Goal: Find specific page/section: Find specific page/section

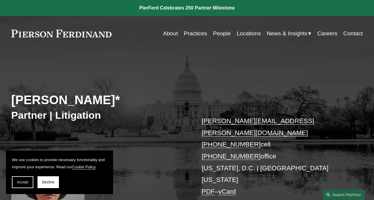
click at [253, 33] on link "Locations" at bounding box center [248, 33] width 24 height 11
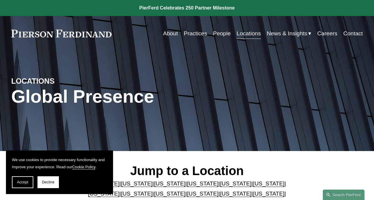
click at [251, 141] on div "LOCATIONS Global Presence" at bounding box center [187, 101] width 374 height 100
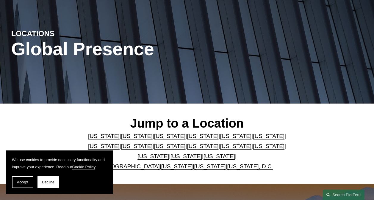
scroll to position [59, 0]
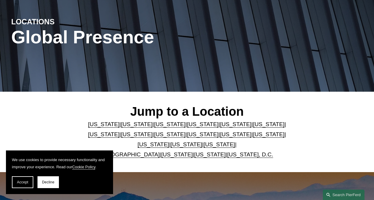
click at [177, 147] on link "Pennsylvania" at bounding box center [186, 144] width 32 height 6
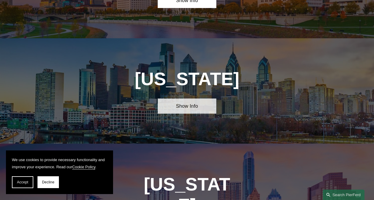
click at [190, 99] on link "Show Info" at bounding box center [187, 106] width 59 height 15
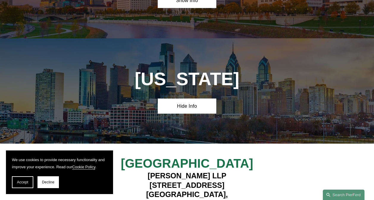
scroll to position [59, 0]
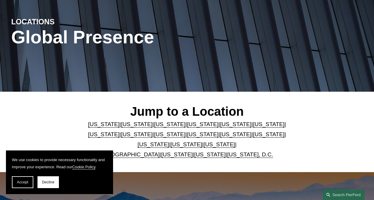
click at [228, 156] on link "Washington, D.C." at bounding box center [250, 155] width 46 height 6
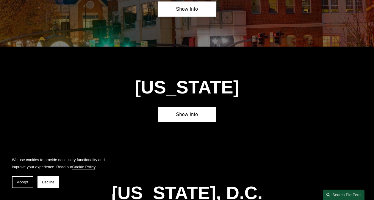
scroll to position [2181, 0]
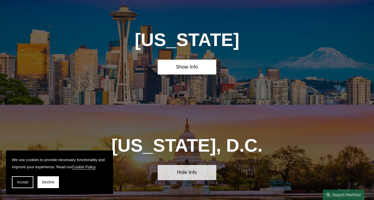
scroll to position [2228, 0]
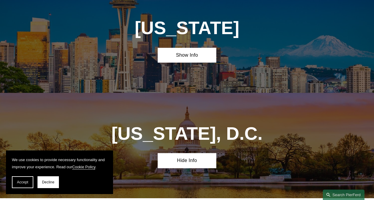
drag, startPoint x: 203, startPoint y: 131, endPoint x: 325, endPoint y: 22, distance: 164.4
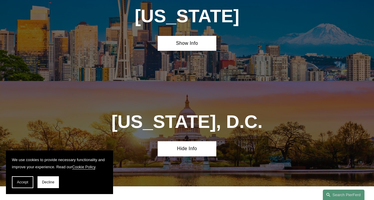
scroll to position [2252, 0]
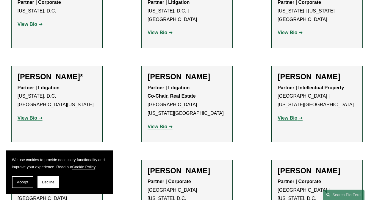
scroll to position [476, 0]
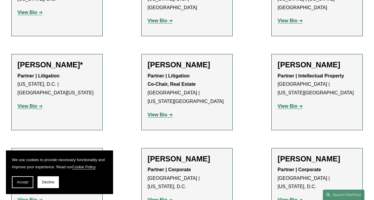
click at [31, 104] on strong "View Bio" at bounding box center [28, 106] width 20 height 5
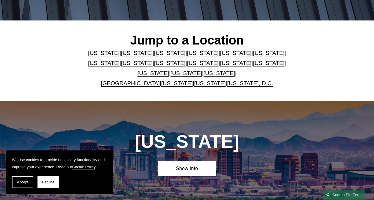
scroll to position [95, 0]
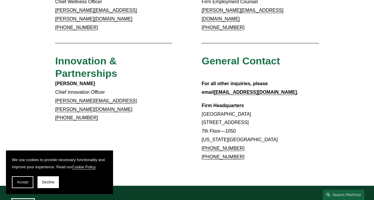
scroll to position [511, 0]
